Goal: Communication & Community: Answer question/provide support

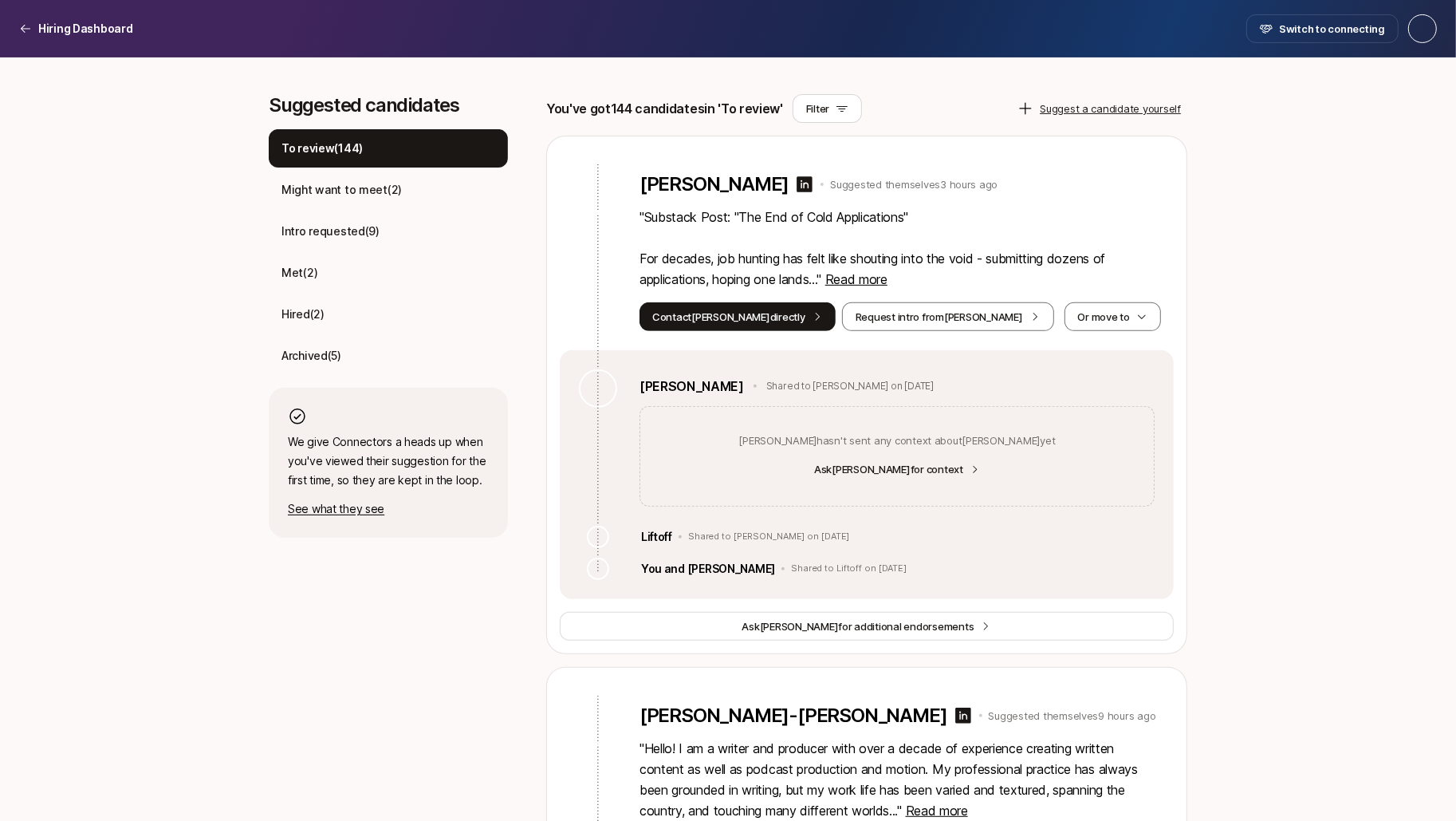
scroll to position [450, 0]
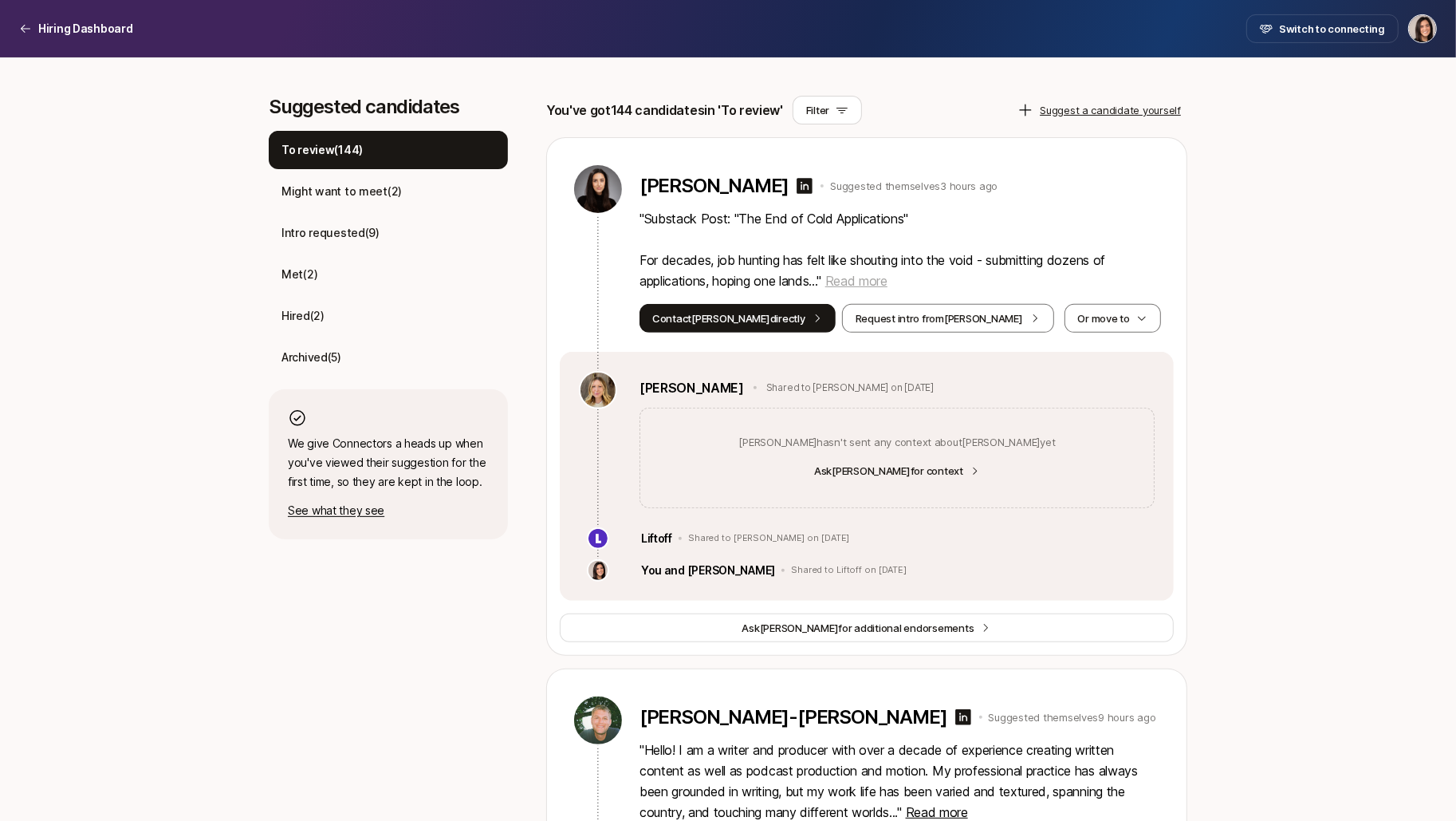
click at [847, 279] on span "Read more" at bounding box center [857, 281] width 62 height 16
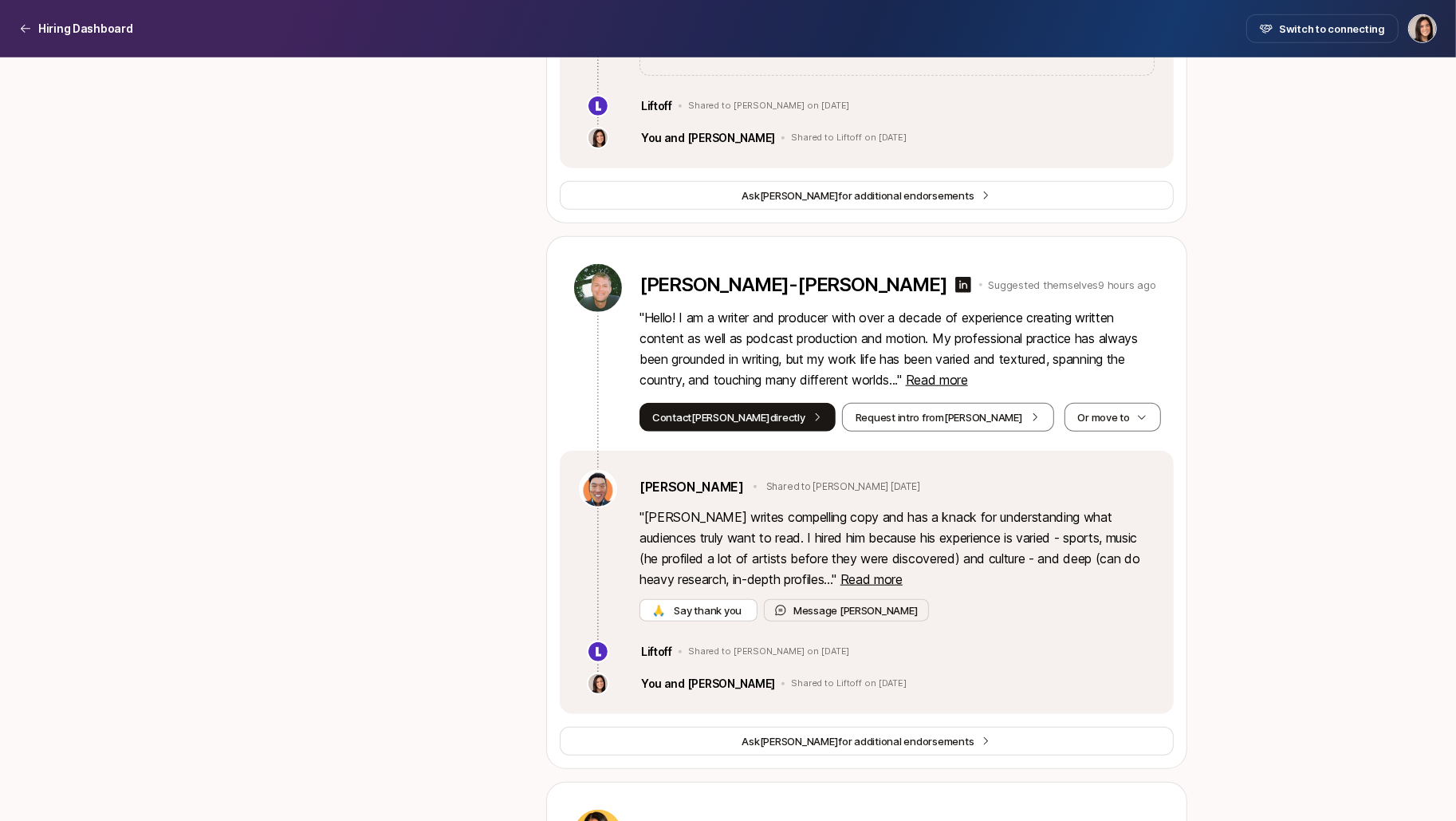
scroll to position [1326, 0]
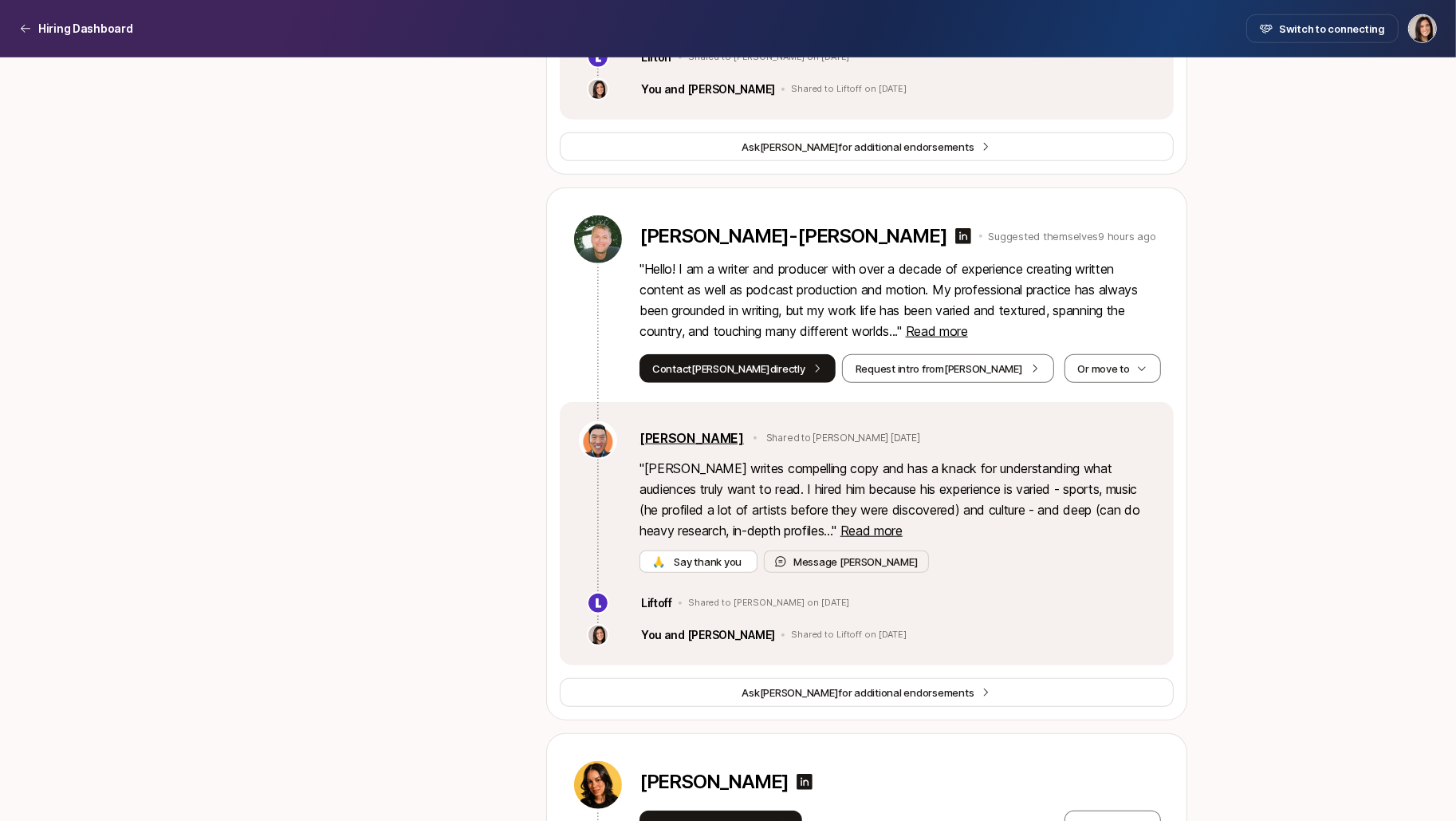
click at [678, 433] on link "Rick Chen" at bounding box center [691, 437] width 104 height 21
click at [718, 565] on span "Say thank you" at bounding box center [708, 561] width 73 height 16
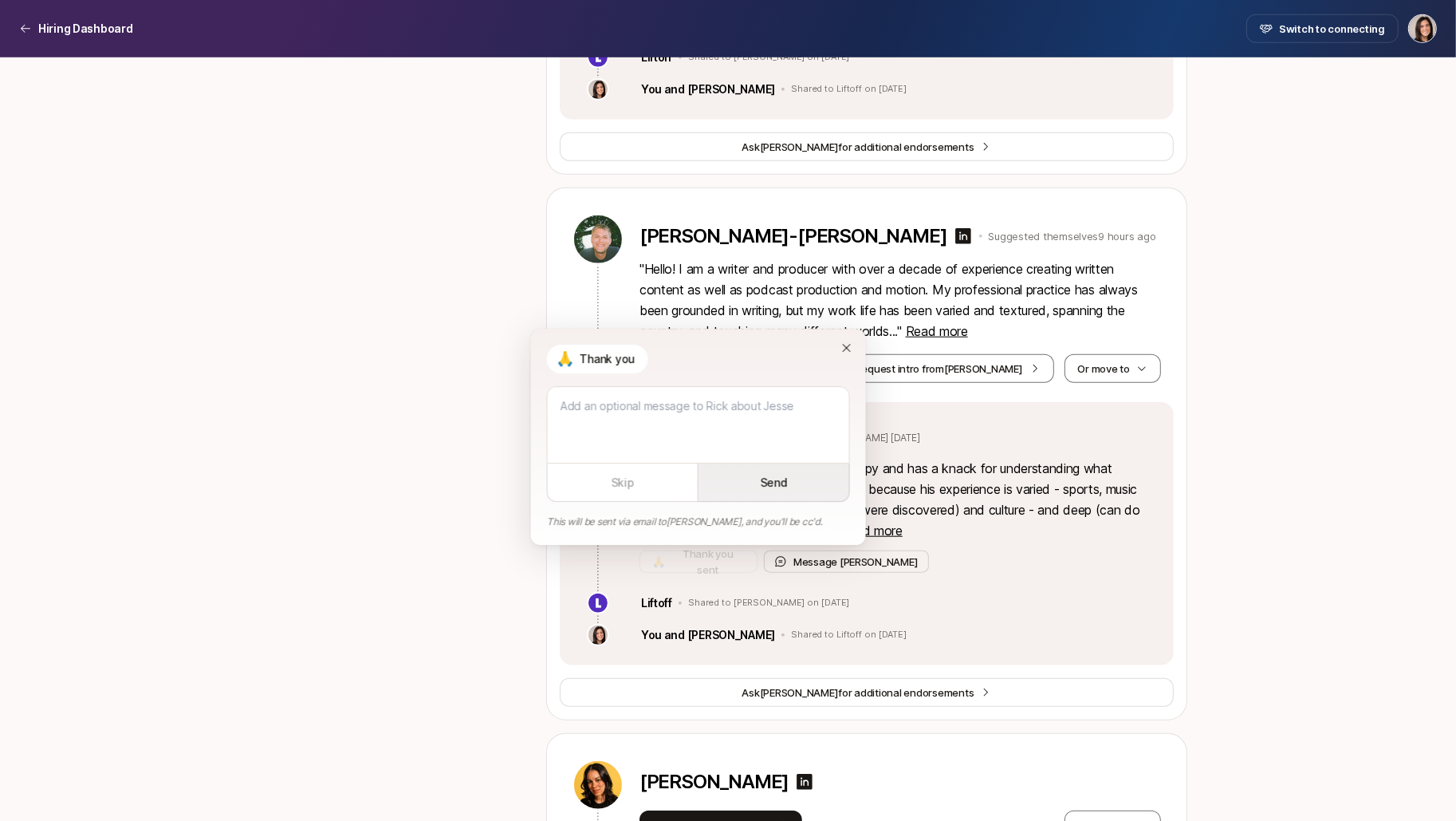
click at [747, 490] on button "Send" at bounding box center [774, 483] width 152 height 38
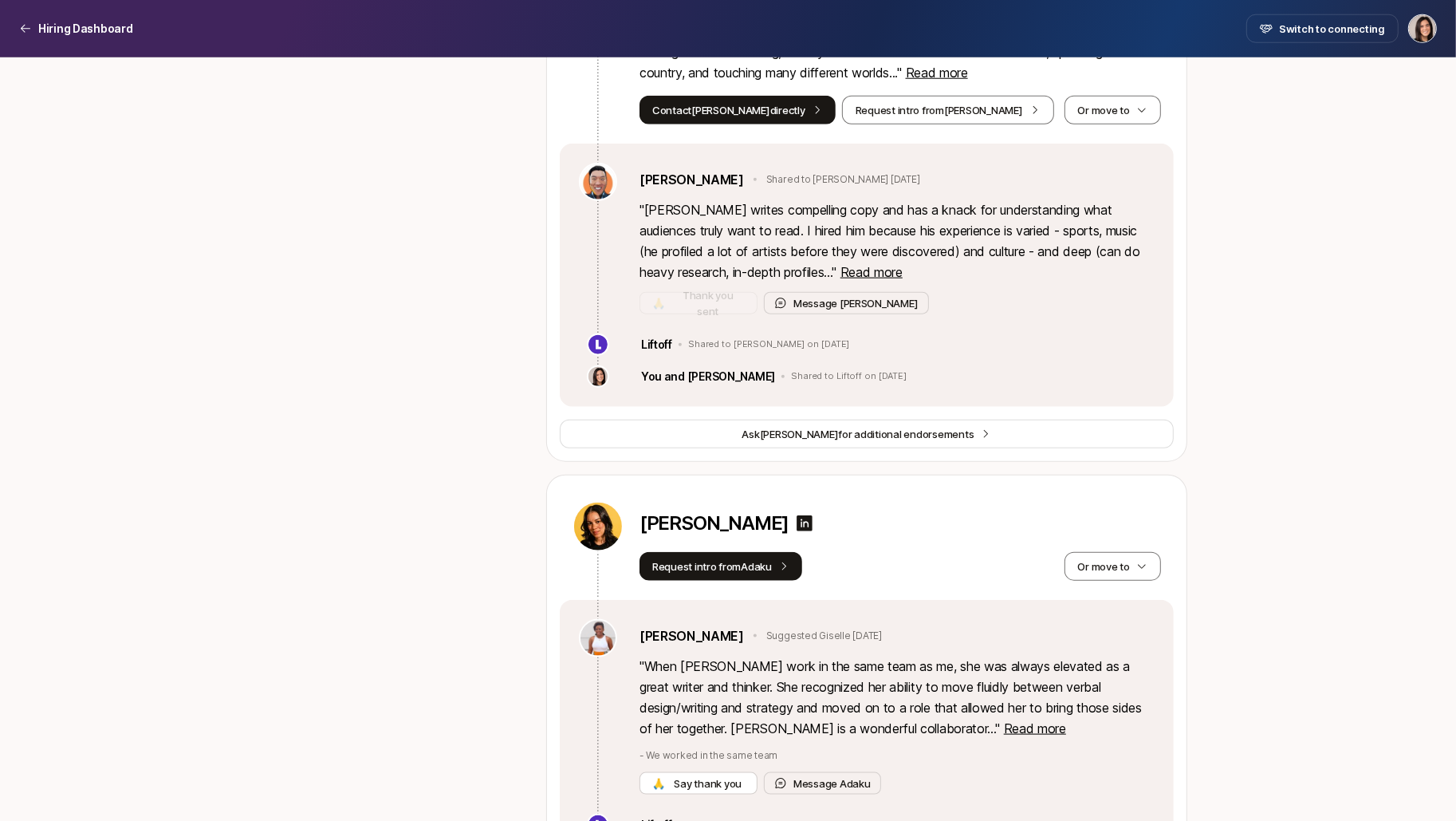
scroll to position [1864, 0]
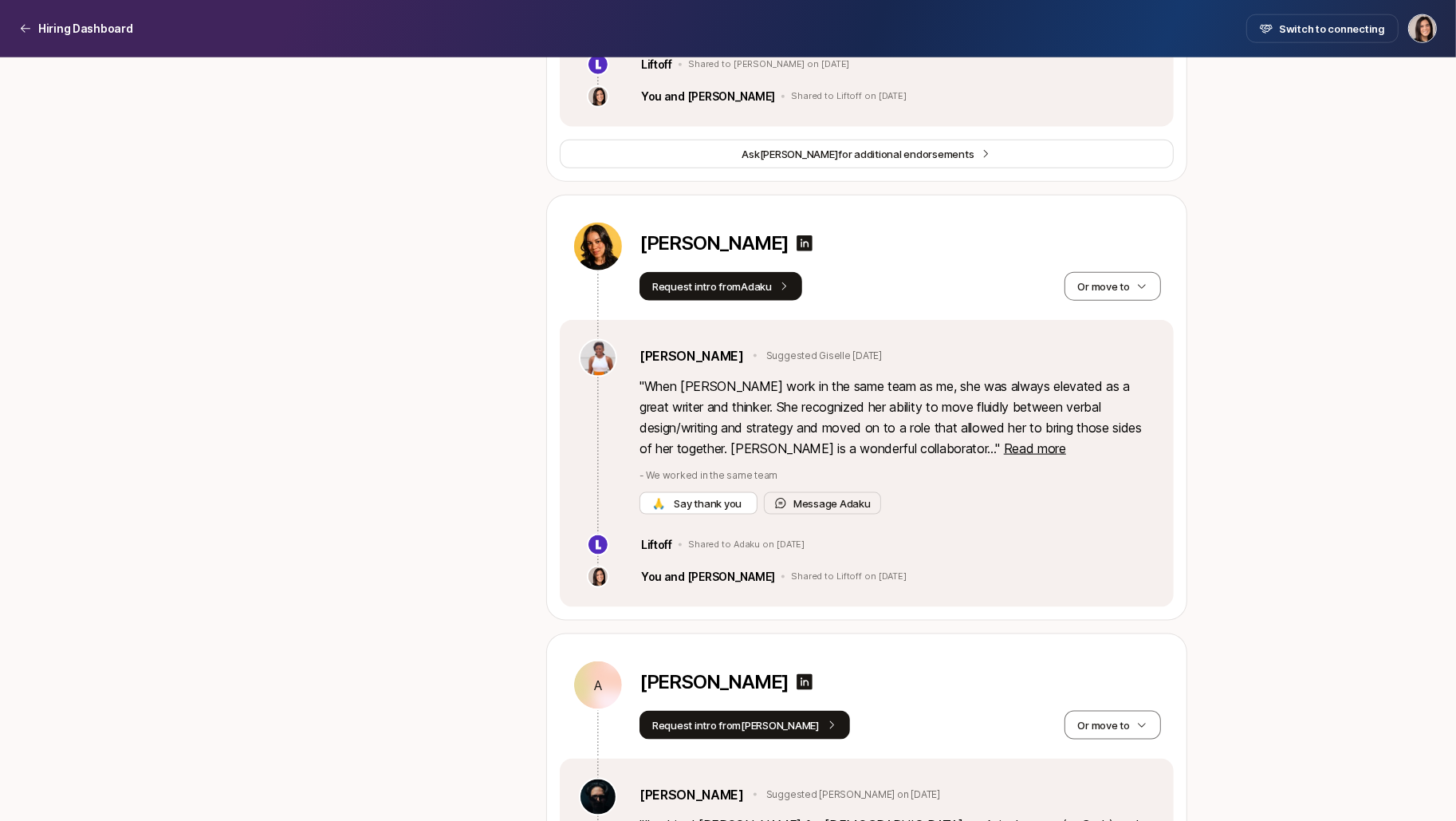
drag, startPoint x: 728, startPoint y: 495, endPoint x: 725, endPoint y: 547, distance: 52.1
click at [725, 547] on div "Adaku Ibekwe Suggested Giselle 7 days ago " When Giselle work in the same team …" at bounding box center [867, 463] width 614 height 287
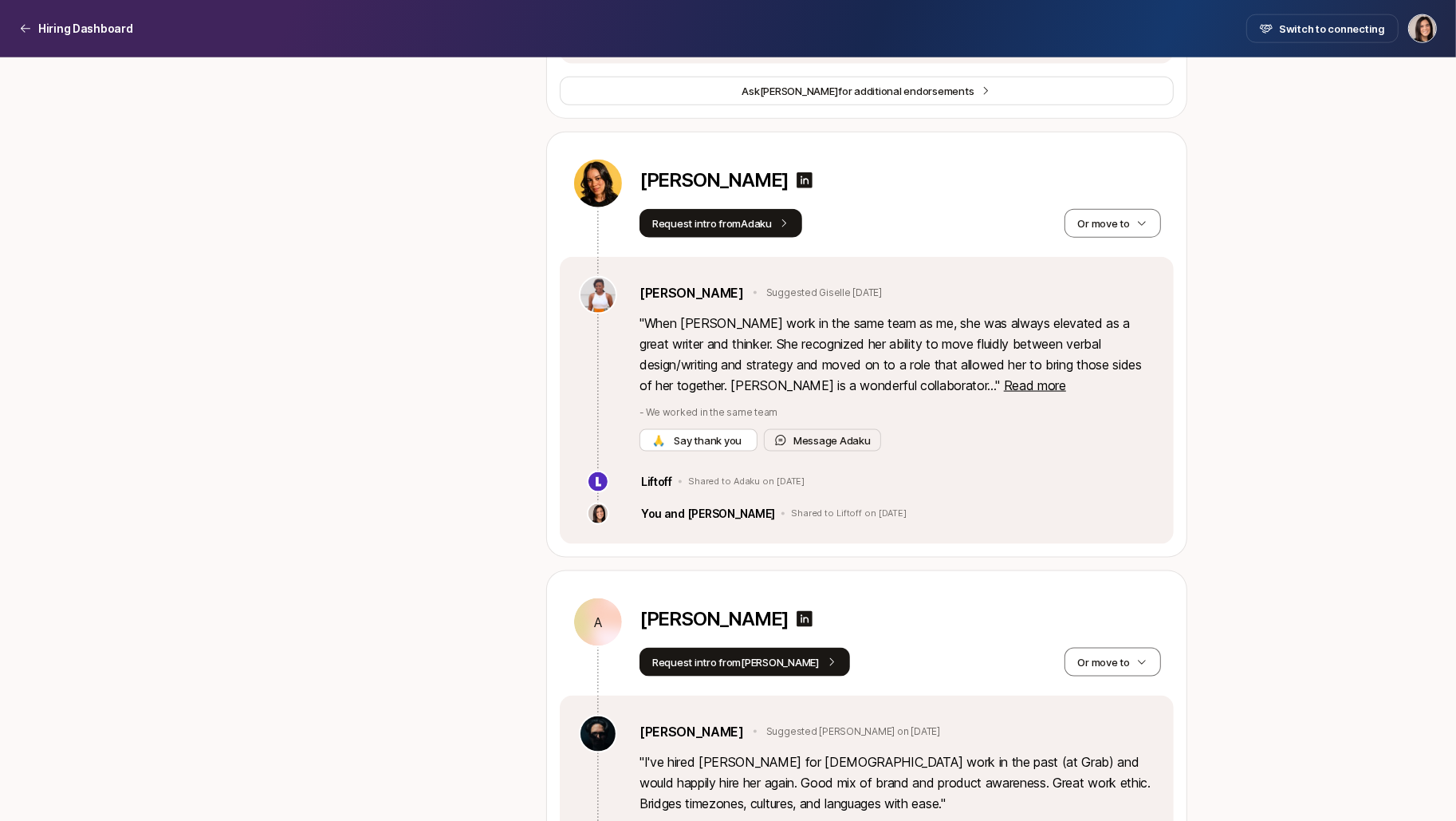
scroll to position [1871, 0]
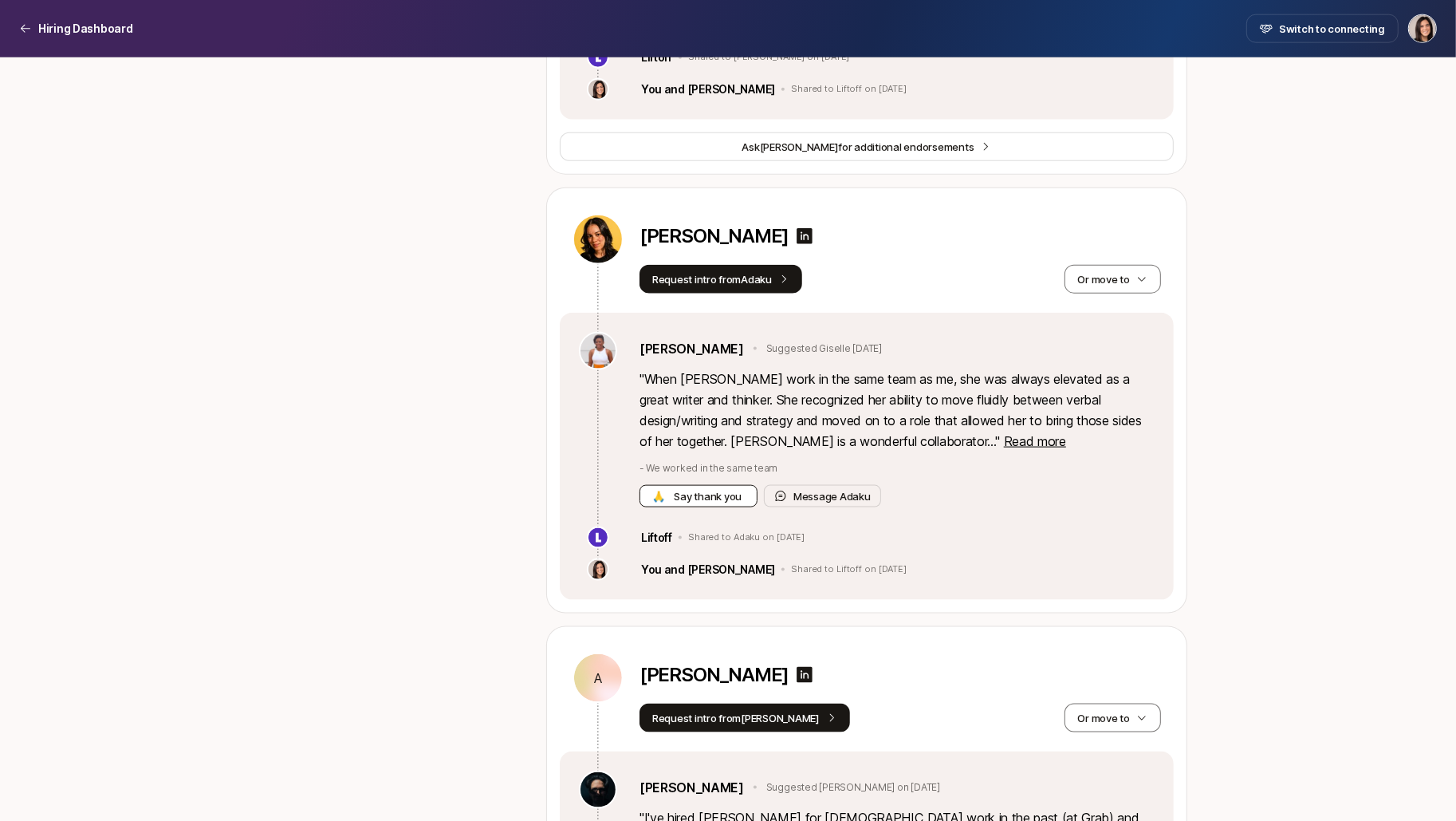
click at [723, 495] on span "Say thank you" at bounding box center [708, 495] width 73 height 16
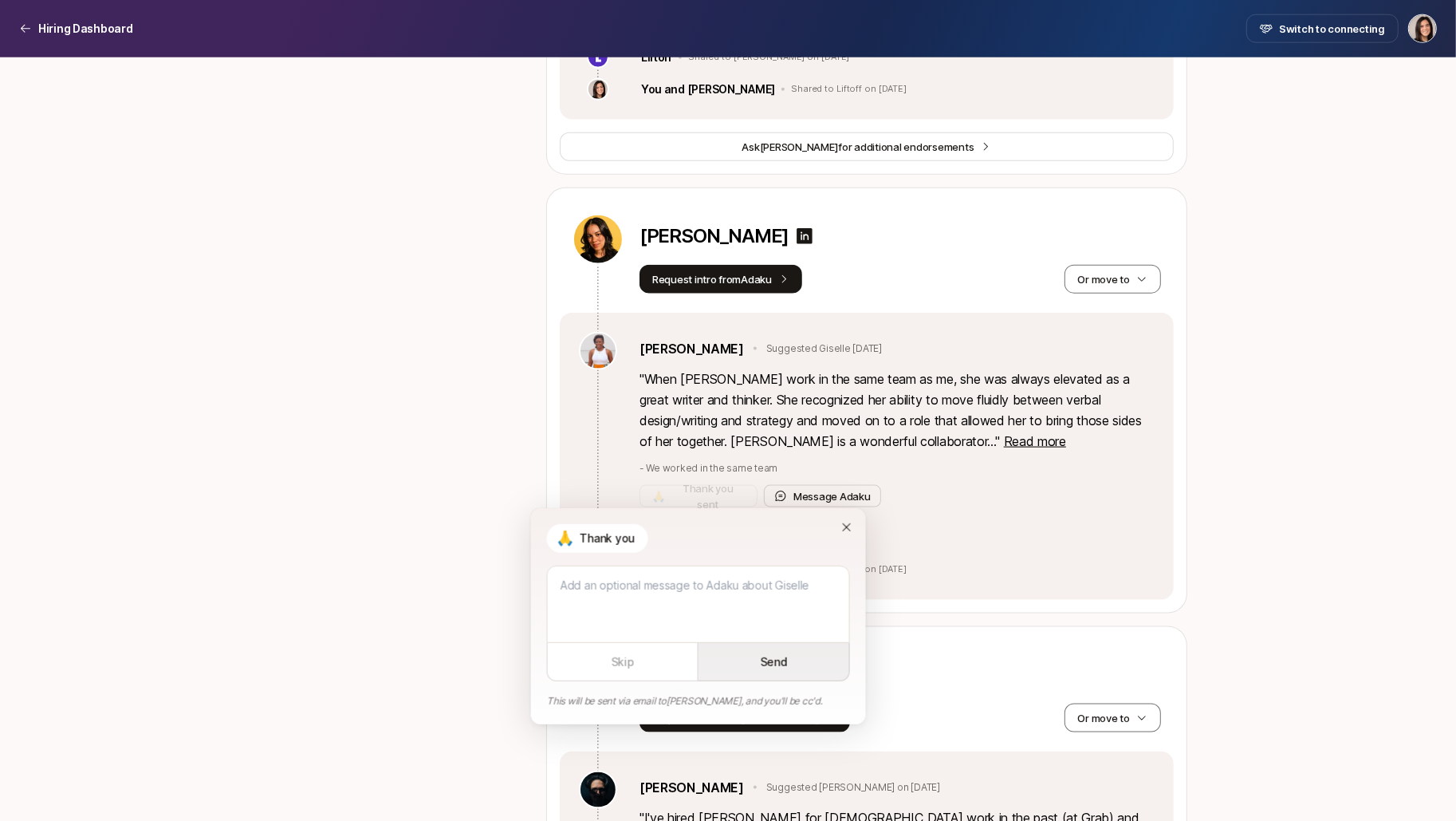
click at [790, 673] on button "Send" at bounding box center [774, 662] width 152 height 38
type textarea "x"
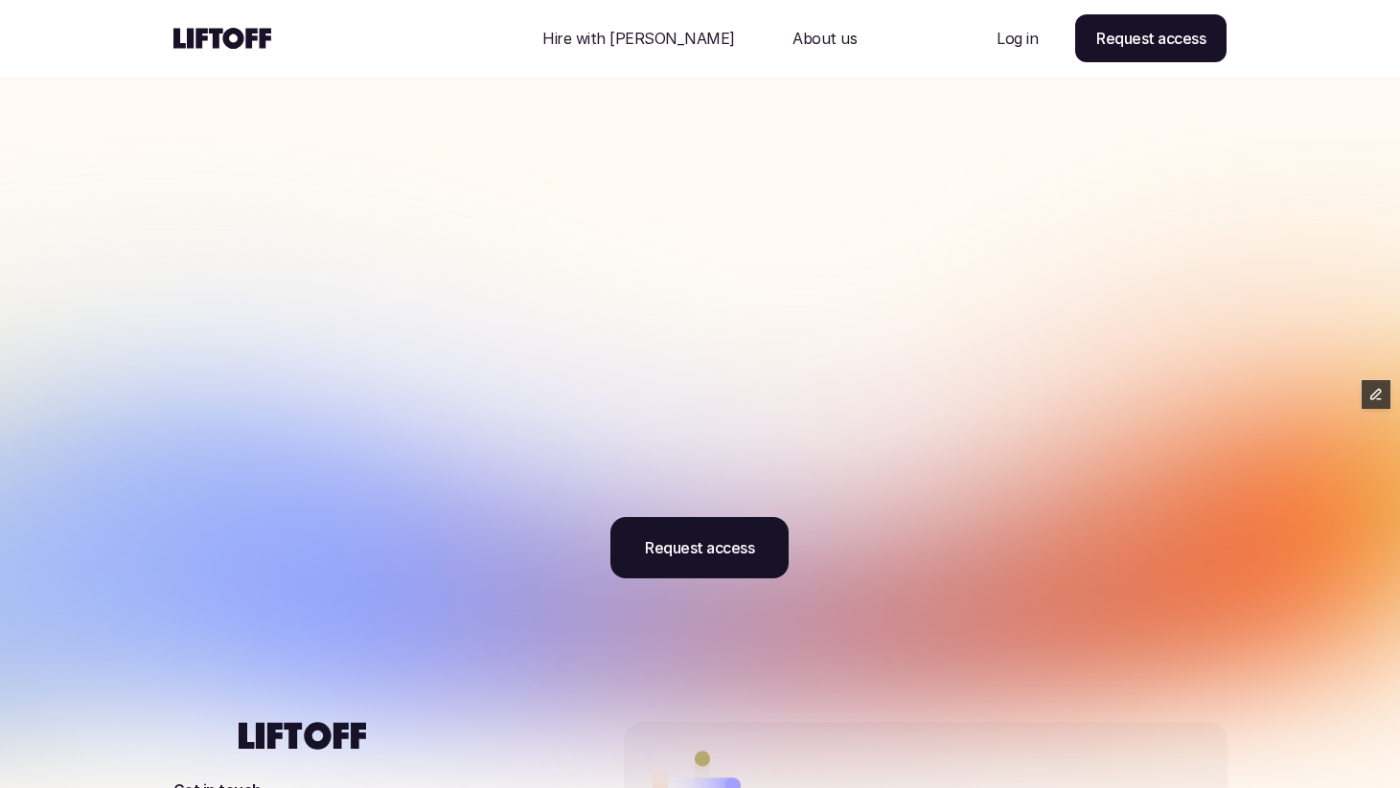
scroll to position [5796, 0]
